Goal: Task Accomplishment & Management: Complete application form

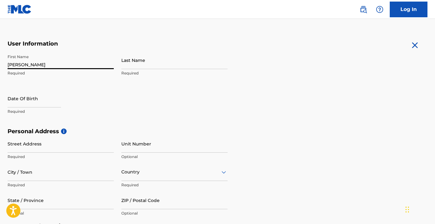
type input "[PERSON_NAME]"
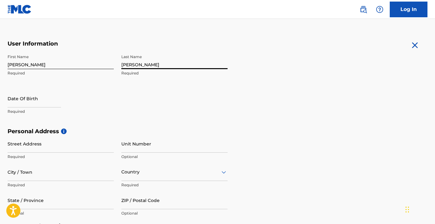
type input "[PERSON_NAME]"
select select "8"
select select "2025"
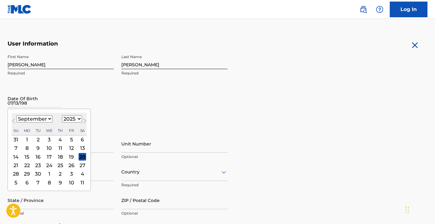
type input "[DATE]"
click at [142, 110] on div "First Name [PERSON_NAME] Required Last Name [PERSON_NAME] Required Date Of Birt…" at bounding box center [118, 89] width 220 height 77
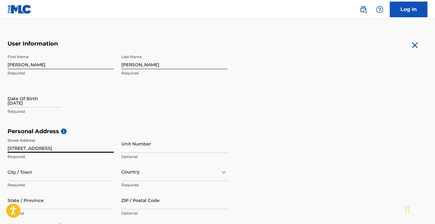
type input "[STREET_ADDRESS]"
type input "315"
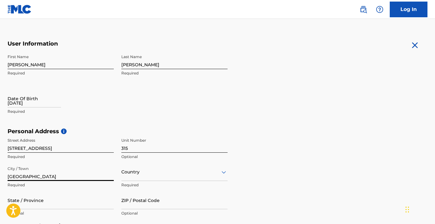
type input "[GEOGRAPHIC_DATA]"
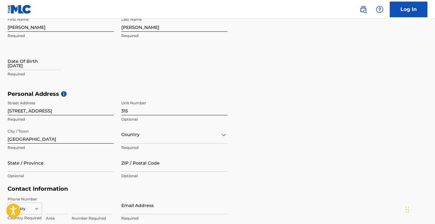
scroll to position [183, 0]
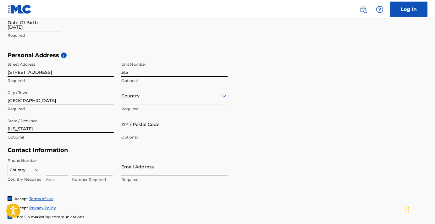
type input "[US_STATE]"
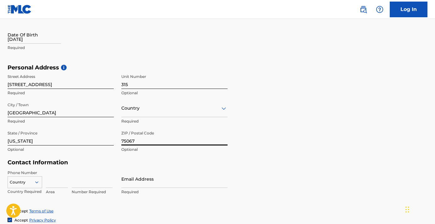
scroll to position [267, 0]
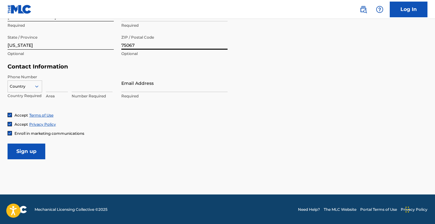
type input "75067"
click at [37, 87] on icon at bounding box center [37, 87] width 6 height 6
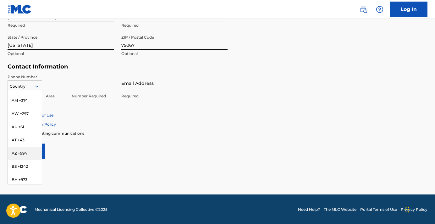
scroll to position [0, 0]
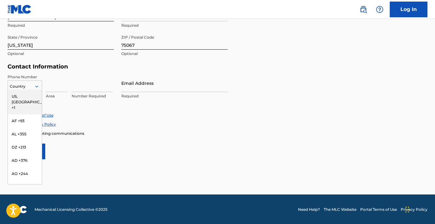
click at [20, 94] on div "US, [GEOGRAPHIC_DATA] +1" at bounding box center [25, 102] width 34 height 25
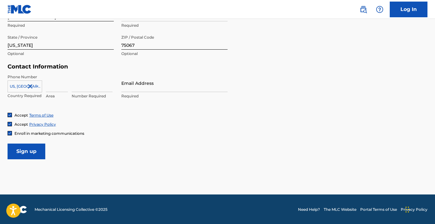
click at [56, 90] on input at bounding box center [57, 83] width 22 height 18
type input "972"
type input "8275326"
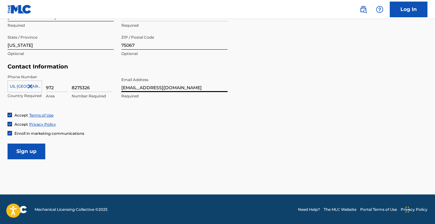
type input "[EMAIL_ADDRESS][DOMAIN_NAME]"
click at [39, 149] on input "Sign up" at bounding box center [27, 152] width 38 height 16
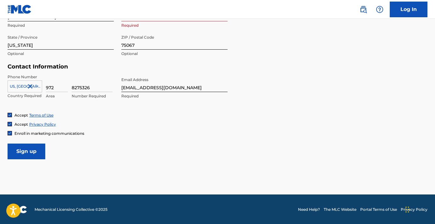
scroll to position [212, 0]
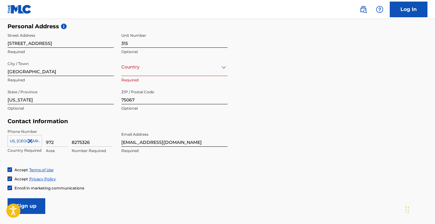
click at [150, 68] on div at bounding box center [174, 67] width 106 height 8
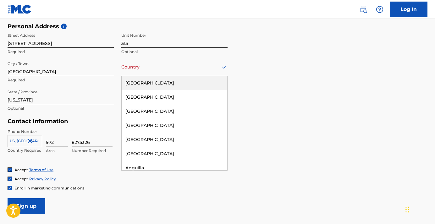
click at [144, 81] on div "[GEOGRAPHIC_DATA]" at bounding box center [175, 83] width 106 height 14
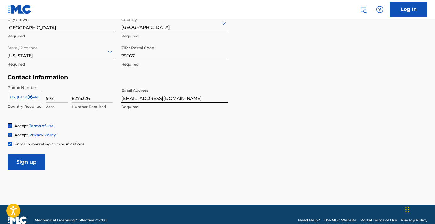
scroll to position [267, 0]
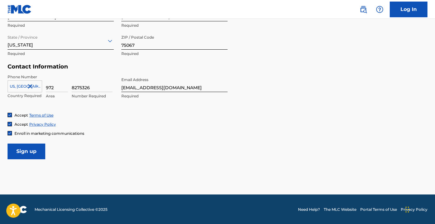
click at [31, 154] on input "Sign up" at bounding box center [27, 152] width 38 height 16
click at [29, 150] on input "Sign up" at bounding box center [27, 152] width 38 height 16
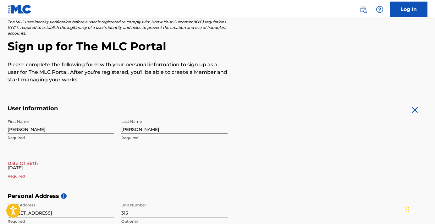
scroll to position [85, 0]
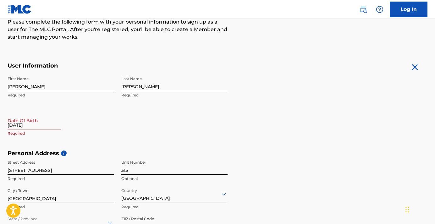
select select "8"
select select "2025"
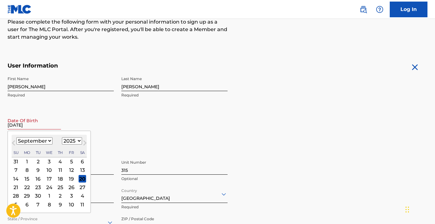
click at [43, 127] on input "[DATE]" at bounding box center [34, 121] width 53 height 18
select select "6"
select select "1986"
click at [17, 179] on div "13" at bounding box center [16, 179] width 8 height 8
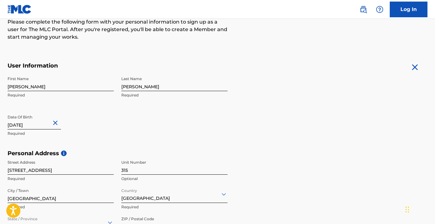
click at [129, 136] on div "First Name [PERSON_NAME] Required Last Name [PERSON_NAME] Required Date Of Birt…" at bounding box center [118, 111] width 220 height 77
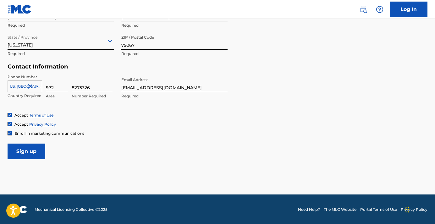
click at [36, 152] on input "Sign up" at bounding box center [27, 152] width 38 height 16
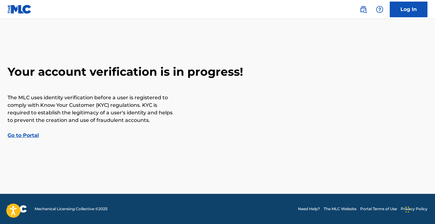
click at [24, 136] on link "Go to Portal" at bounding box center [23, 135] width 31 height 6
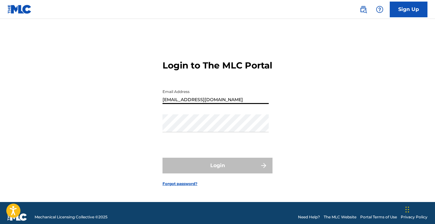
type input "[EMAIL_ADDRESS][DOMAIN_NAME]"
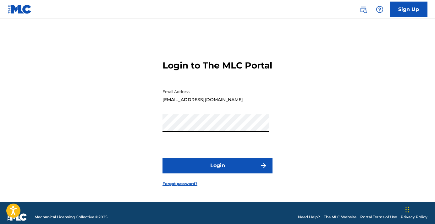
click at [218, 171] on button "Login" at bounding box center [218, 166] width 110 height 16
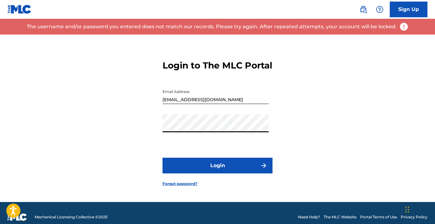
click at [218, 171] on button "Login" at bounding box center [218, 166] width 110 height 16
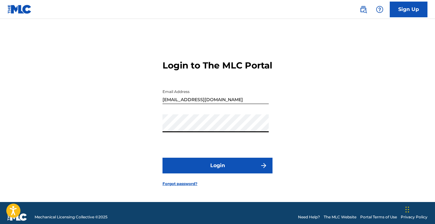
click at [218, 171] on button "Login" at bounding box center [218, 166] width 110 height 16
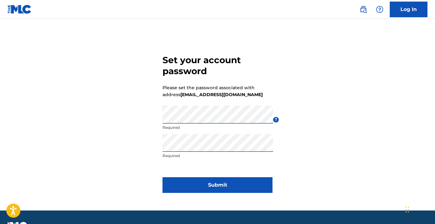
click at [203, 184] on button "Submit" at bounding box center [218, 185] width 110 height 16
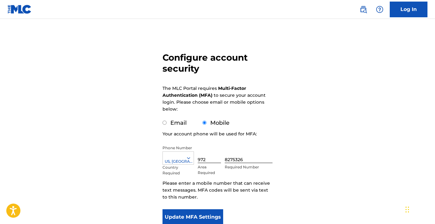
scroll to position [69, 0]
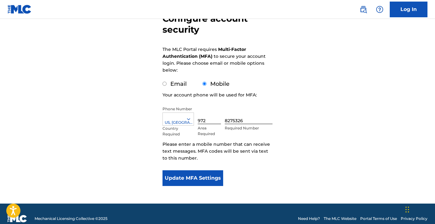
click at [165, 85] on input "Email" at bounding box center [165, 84] width 4 height 4
radio input "true"
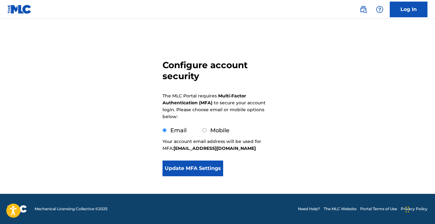
click at [196, 169] on button "Update MFA Settings" at bounding box center [193, 169] width 61 height 16
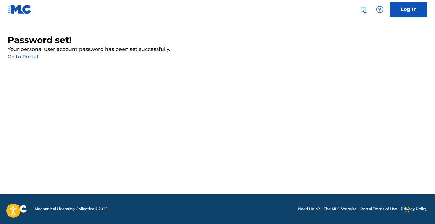
click at [25, 57] on link "Go to Portal" at bounding box center [23, 57] width 31 height 6
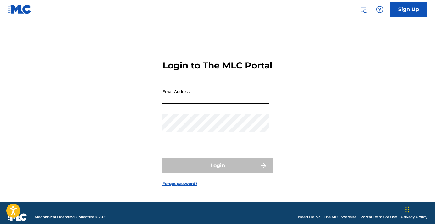
type input "[EMAIL_ADDRESS][DOMAIN_NAME]"
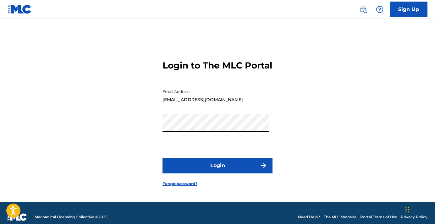
click at [219, 169] on button "Login" at bounding box center [218, 166] width 110 height 16
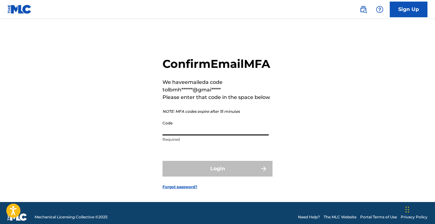
click at [175, 136] on input "Code" at bounding box center [216, 127] width 106 height 18
type input "V"
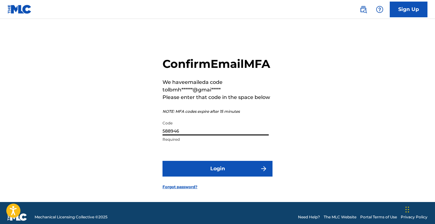
type input "588946"
click at [217, 177] on button "Login" at bounding box center [218, 169] width 110 height 16
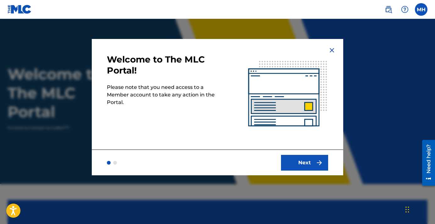
click at [307, 164] on button "Next" at bounding box center [304, 163] width 47 height 16
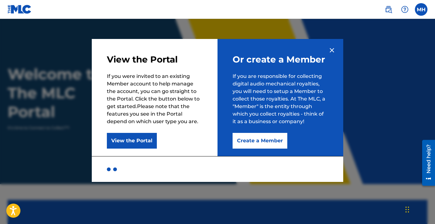
click at [257, 143] on button "Create a Member" at bounding box center [260, 141] width 55 height 16
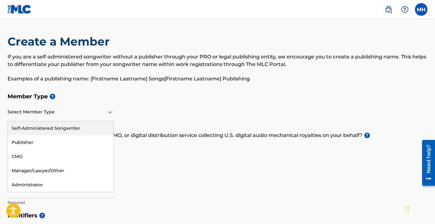
click at [111, 112] on icon at bounding box center [110, 112] width 4 height 3
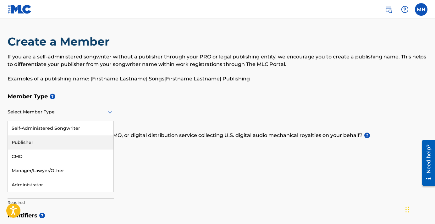
click at [56, 142] on div "Publisher" at bounding box center [61, 143] width 106 height 14
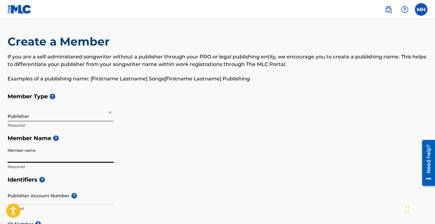
click at [55, 156] on input "Member name" at bounding box center [61, 154] width 106 height 18
type input "Megan Howze"
click at [150, 169] on div "Member Type ? Publisher Required Member Name ? Member name Megan Howze Required" at bounding box center [218, 131] width 420 height 83
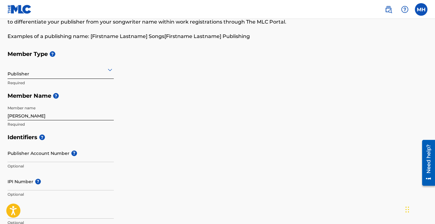
scroll to position [44, 0]
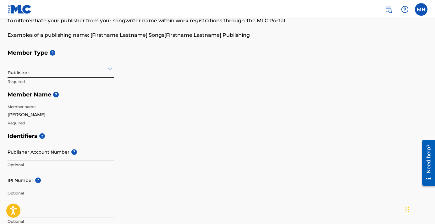
click at [11, 155] on input "Publisher Account Number ?" at bounding box center [61, 152] width 106 height 18
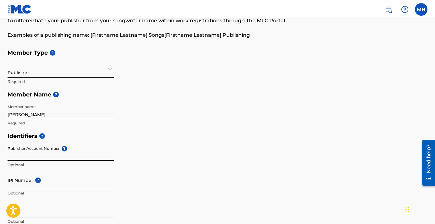
type input "V"
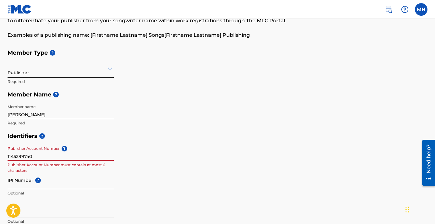
drag, startPoint x: 34, startPoint y: 155, endPoint x: -3, endPoint y: 159, distance: 37.9
click at [0, 159] on html "Accessibility Screen-Reader Guide, Feedback, and Issue Reporting | New window M…" at bounding box center [217, 68] width 435 height 224
type input "1145299740"
click at [19, 185] on input "IPI Number ?" at bounding box center [61, 180] width 106 height 18
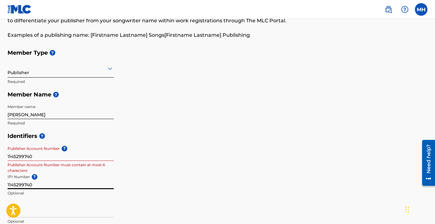
type input "1145299740"
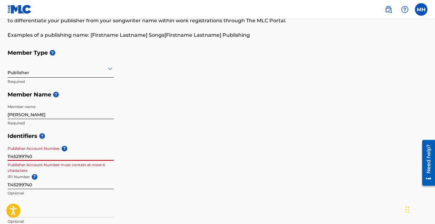
drag, startPoint x: 40, startPoint y: 155, endPoint x: 11, endPoint y: 159, distance: 29.2
click at [5, 159] on div "Create a Member If you are a self-administered songwriter without a publisher t…" at bounding box center [217, 224] width 435 height 466
click at [35, 153] on input "1145299740" at bounding box center [61, 152] width 106 height 18
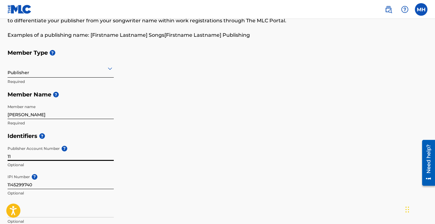
type input "1"
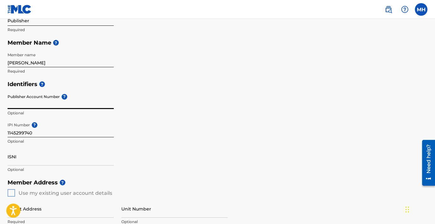
scroll to position [148, 0]
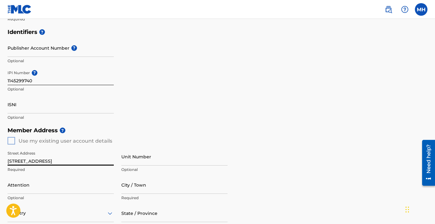
type input "[STREET_ADDRESS]"
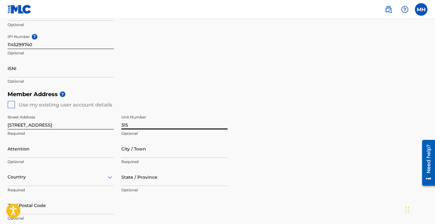
scroll to position [186, 0]
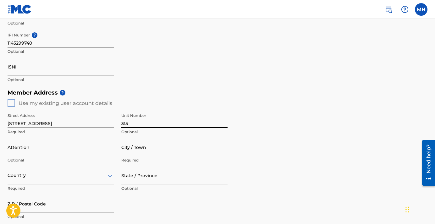
type input "315"
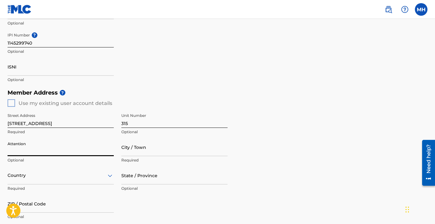
click at [112, 152] on input "Attention" at bounding box center [61, 147] width 106 height 18
type input "Megan Y Howze"
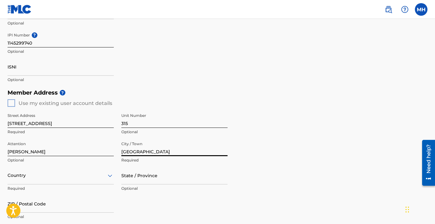
type input "[GEOGRAPHIC_DATA]"
click at [71, 176] on div "Country" at bounding box center [61, 176] width 106 height 18
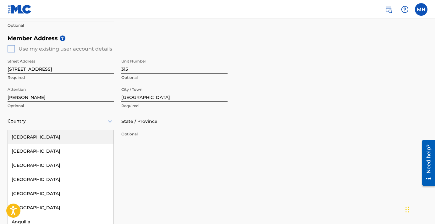
click at [46, 136] on div "[GEOGRAPHIC_DATA]" at bounding box center [61, 137] width 106 height 14
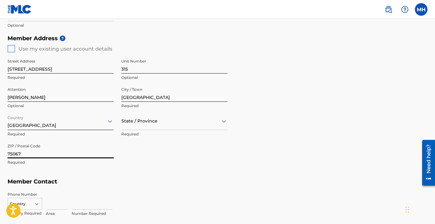
type input "75067"
click at [141, 124] on div at bounding box center [174, 121] width 106 height 8
type input "tex"
click at [134, 140] on div "[US_STATE]" at bounding box center [175, 137] width 106 height 14
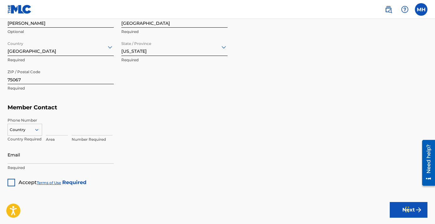
scroll to position [317, 0]
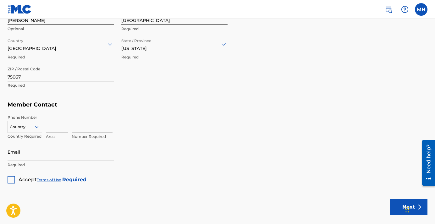
click at [37, 129] on div "Country" at bounding box center [25, 127] width 35 height 12
click at [28, 135] on div "US, [GEOGRAPHIC_DATA] +1" at bounding box center [25, 143] width 34 height 25
click at [50, 130] on input at bounding box center [57, 124] width 22 height 18
type input "972"
type input "8275326"
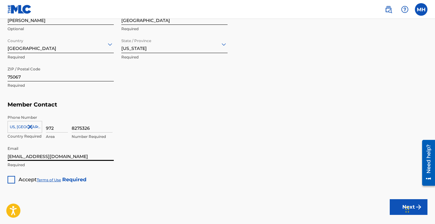
type input "[EMAIL_ADDRESS][DOMAIN_NAME]"
click at [12, 180] on div at bounding box center [12, 180] width 8 height 8
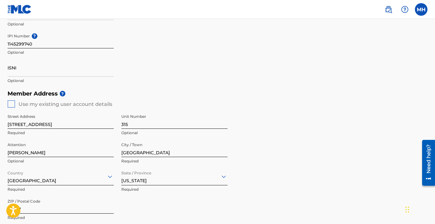
scroll to position [186, 0]
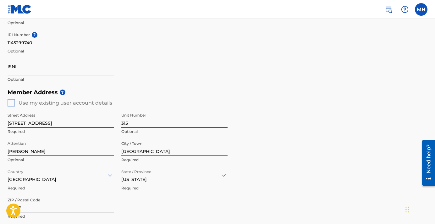
click at [53, 151] on input "Megan Y Howze" at bounding box center [61, 147] width 106 height 18
type input "M"
click at [296, 172] on div "Member Address ? Use my existing user account details Street Address 165 Forest…" at bounding box center [218, 158] width 420 height 144
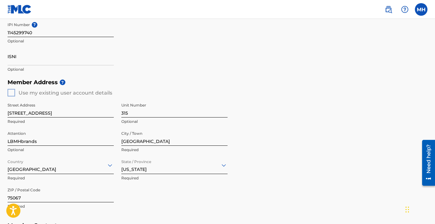
scroll to position [208, 0]
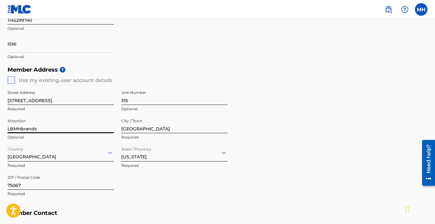
click at [65, 128] on input "LBMHbrands" at bounding box center [61, 124] width 106 height 18
type input "LBMHbrands Est 19"
drag, startPoint x: 290, startPoint y: 143, endPoint x: 297, endPoint y: 149, distance: 9.1
click at [291, 143] on div "Member Address ? Use my existing user account details Street Address 165 Forest…" at bounding box center [218, 135] width 420 height 144
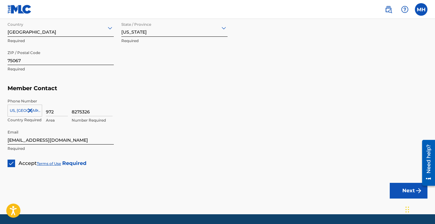
scroll to position [335, 0]
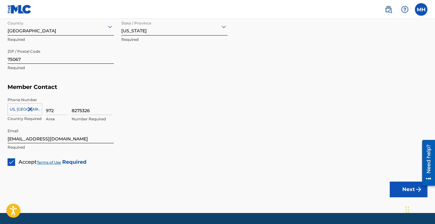
click at [401, 187] on button "Next" at bounding box center [409, 190] width 38 height 16
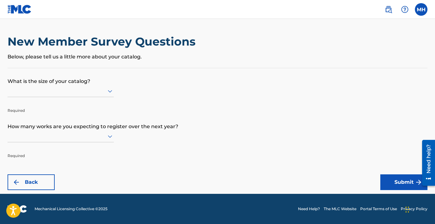
click at [110, 93] on icon at bounding box center [110, 91] width 4 height 3
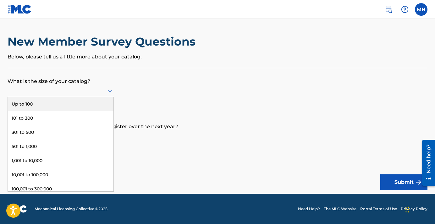
click at [65, 111] on div "Up to 100" at bounding box center [61, 104] width 106 height 14
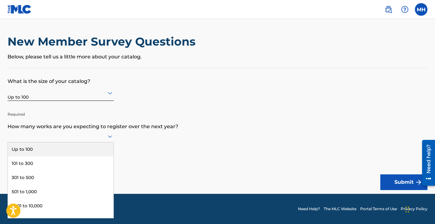
scroll to position [0, 0]
click at [110, 139] on icon at bounding box center [110, 137] width 8 height 8
click at [62, 157] on div "Up to 100" at bounding box center [61, 149] width 106 height 14
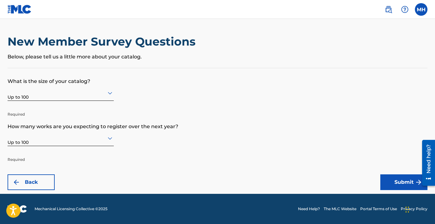
scroll to position [0, 0]
click at [392, 184] on button "Submit" at bounding box center [404, 183] width 47 height 16
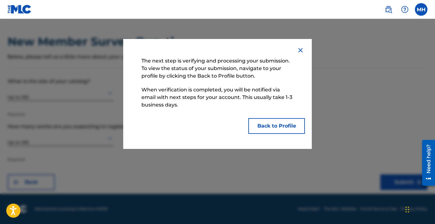
click at [271, 125] on button "Back to Profile" at bounding box center [276, 126] width 57 height 16
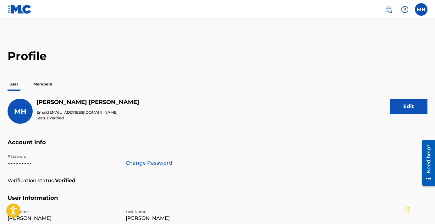
click at [43, 84] on p "Members" at bounding box center [42, 84] width 22 height 13
